Goal: Communication & Community: Ask a question

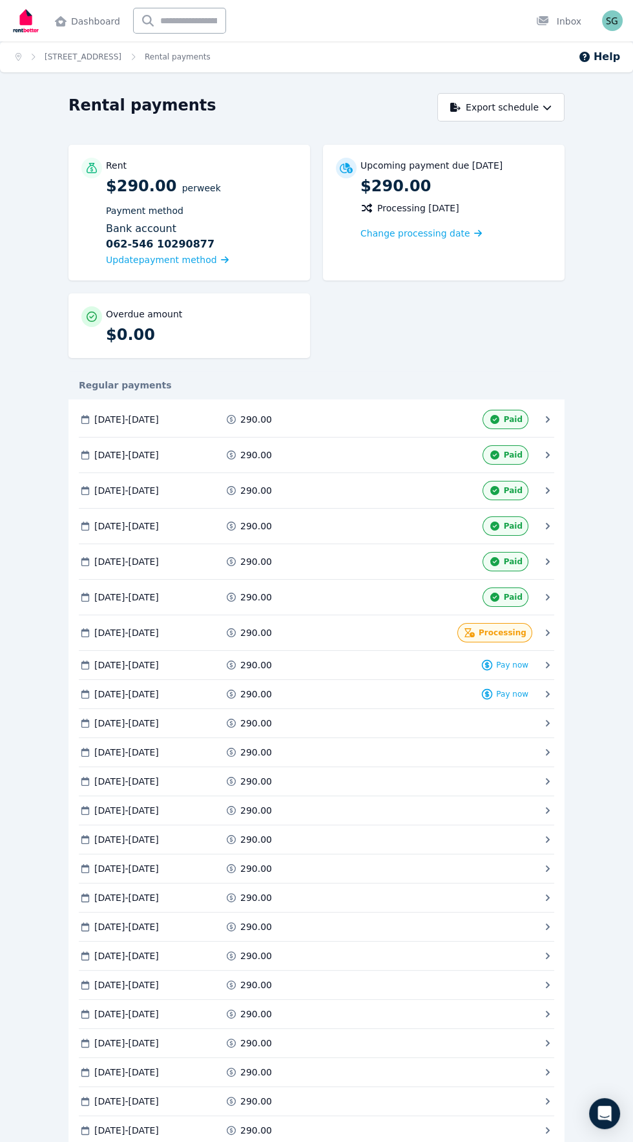
click at [28, 18] on img at bounding box center [25, 21] width 31 height 32
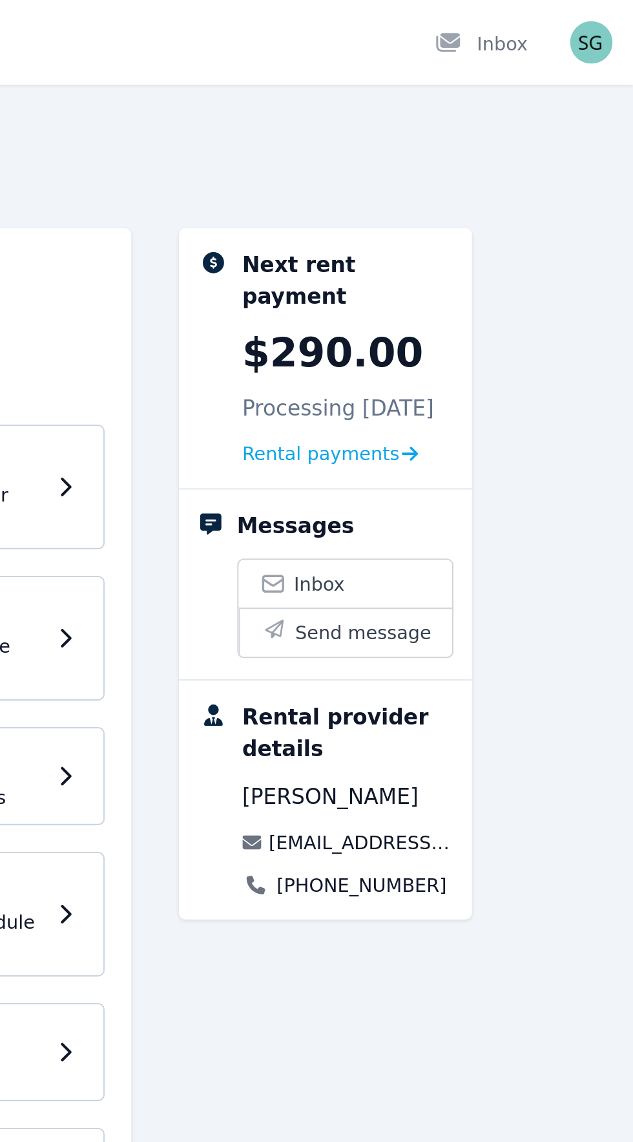
click at [474, 357] on div "Rental provider details" at bounding box center [493, 357] width 101 height 31
click at [487, 302] on span "Send message" at bounding box center [502, 308] width 67 height 13
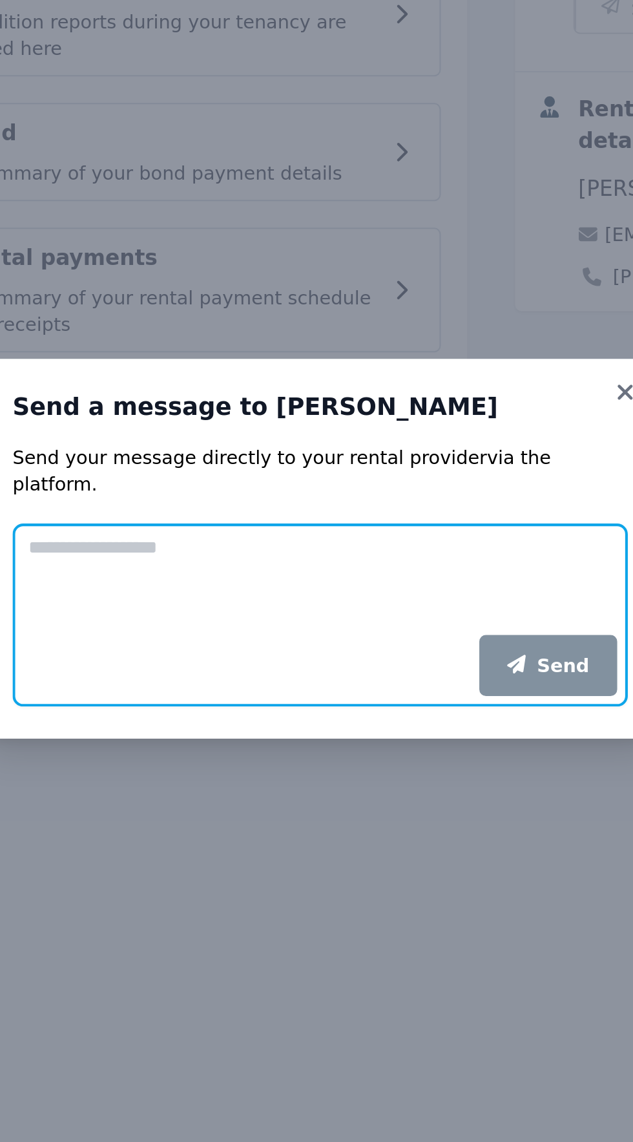
click at [194, 613] on textarea "Add your message" at bounding box center [317, 586] width 300 height 54
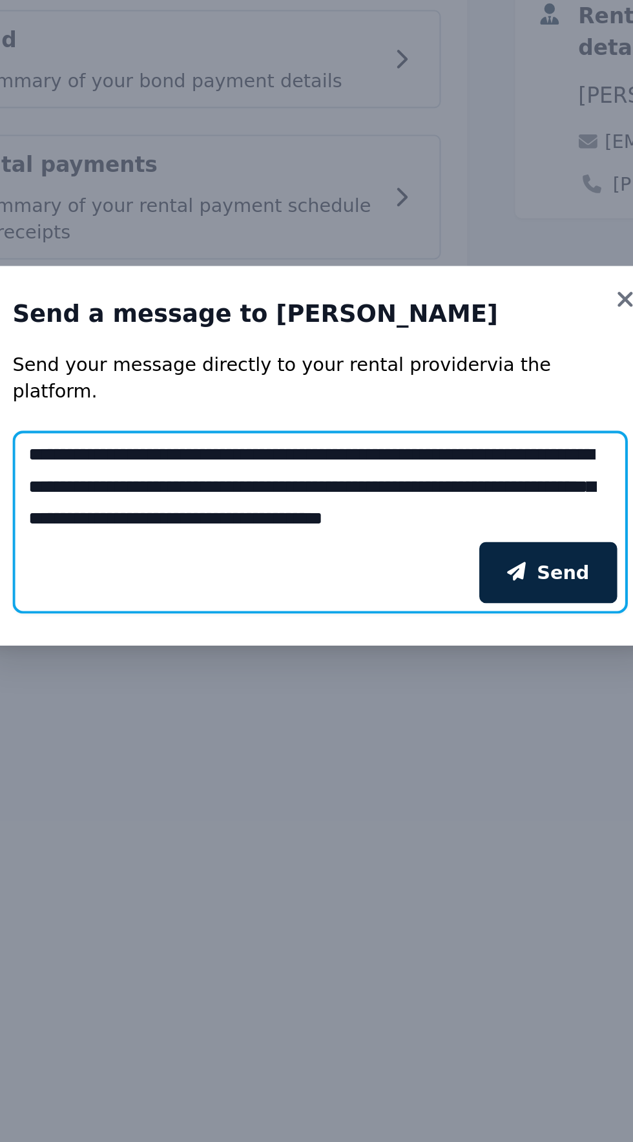
scroll to position [9, 0]
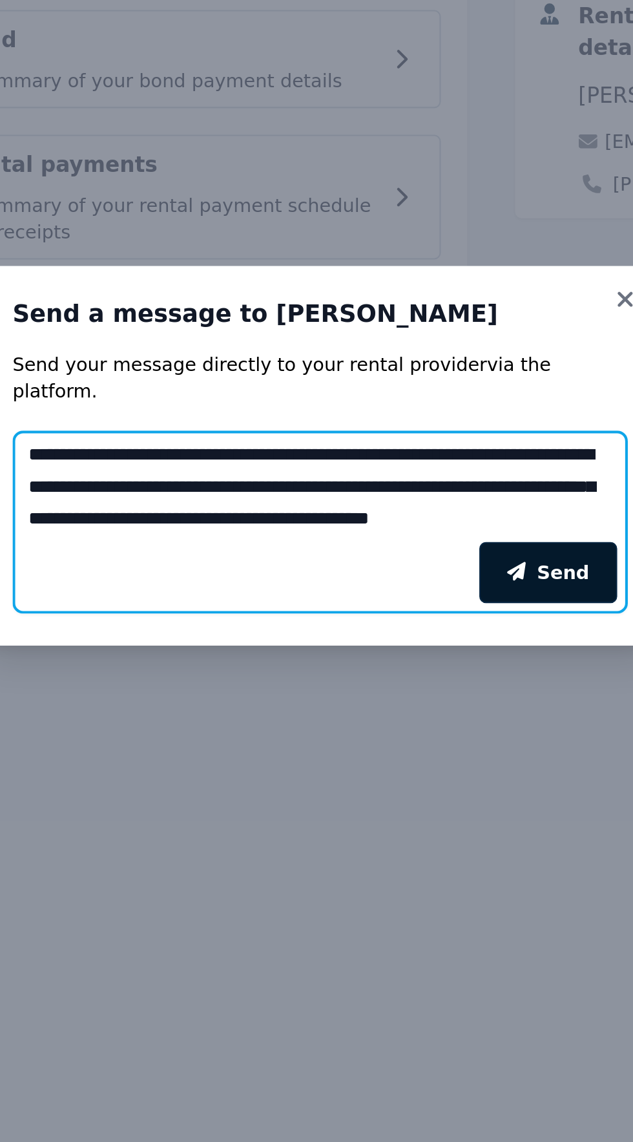
type textarea "**********"
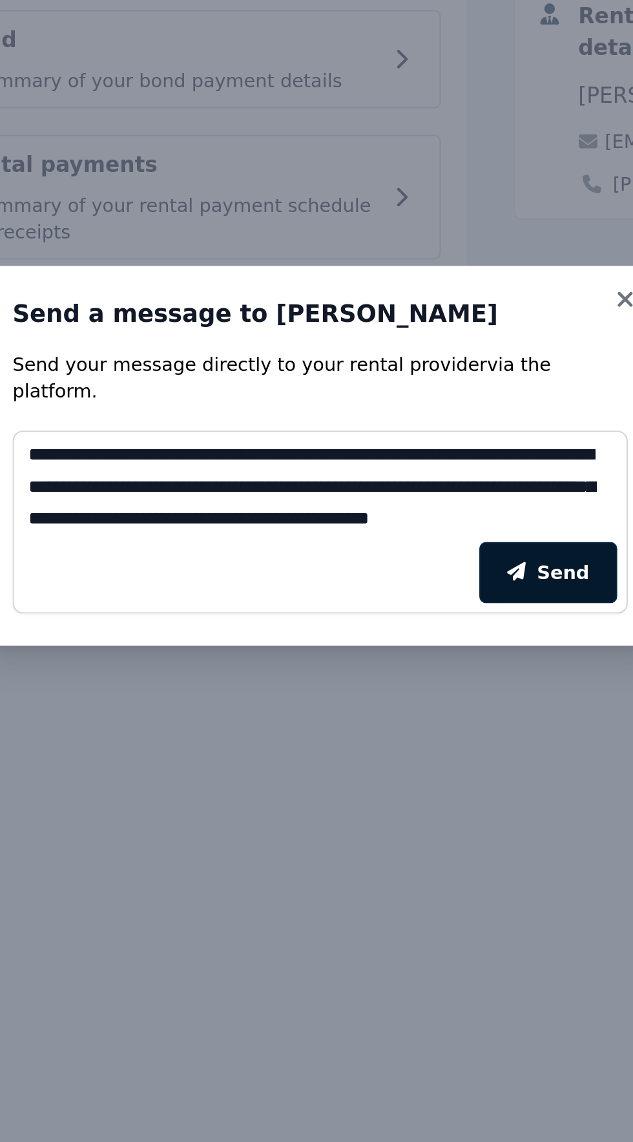
click at [429, 619] on button "Send" at bounding box center [427, 628] width 67 height 30
